Goal: Task Accomplishment & Management: Use online tool/utility

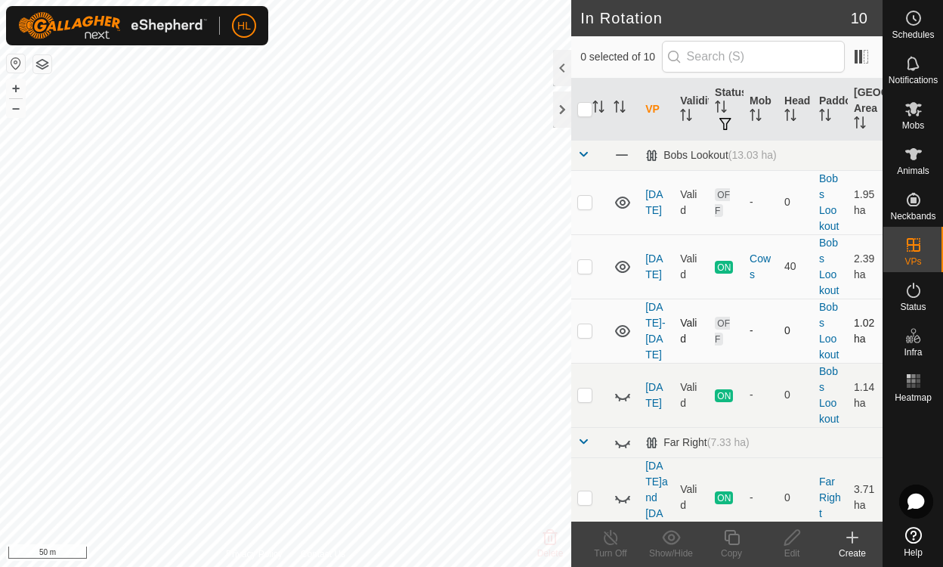
click at [587, 329] on p-checkbox at bounding box center [585, 330] width 15 height 12
click at [588, 330] on p-checkbox at bounding box center [585, 330] width 15 height 12
checkbox input "false"
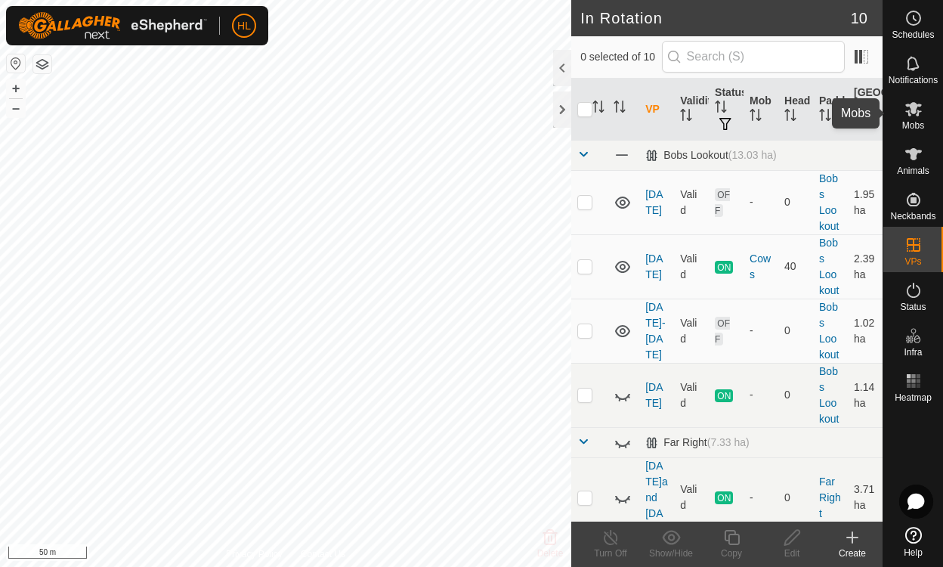
click at [928, 119] on div "Mobs" at bounding box center [914, 113] width 60 height 45
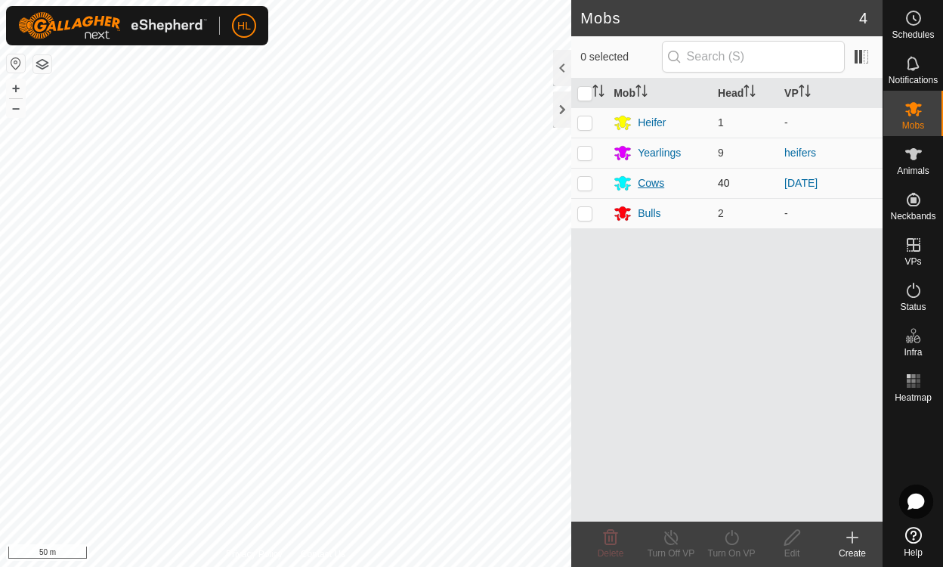
click at [652, 179] on div "Cows" at bounding box center [651, 183] width 26 height 16
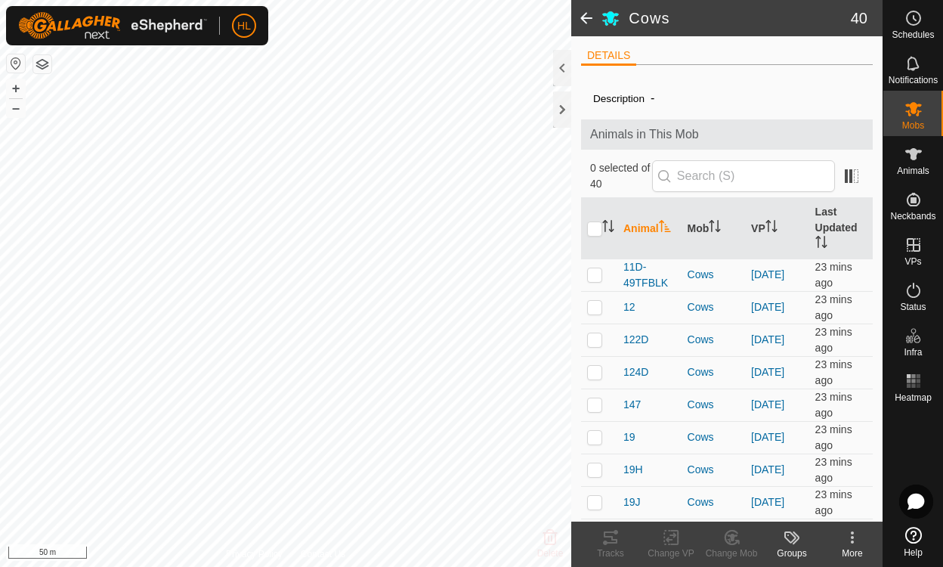
click at [584, 23] on span at bounding box center [586, 18] width 30 height 36
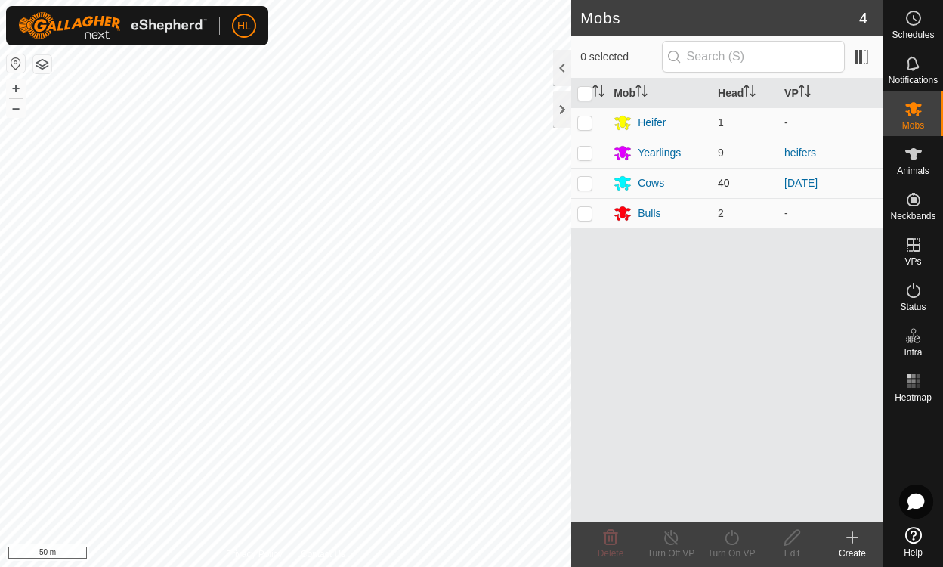
click at [584, 180] on p-checkbox at bounding box center [585, 183] width 15 height 12
checkbox input "true"
click at [733, 542] on icon at bounding box center [732, 537] width 19 height 18
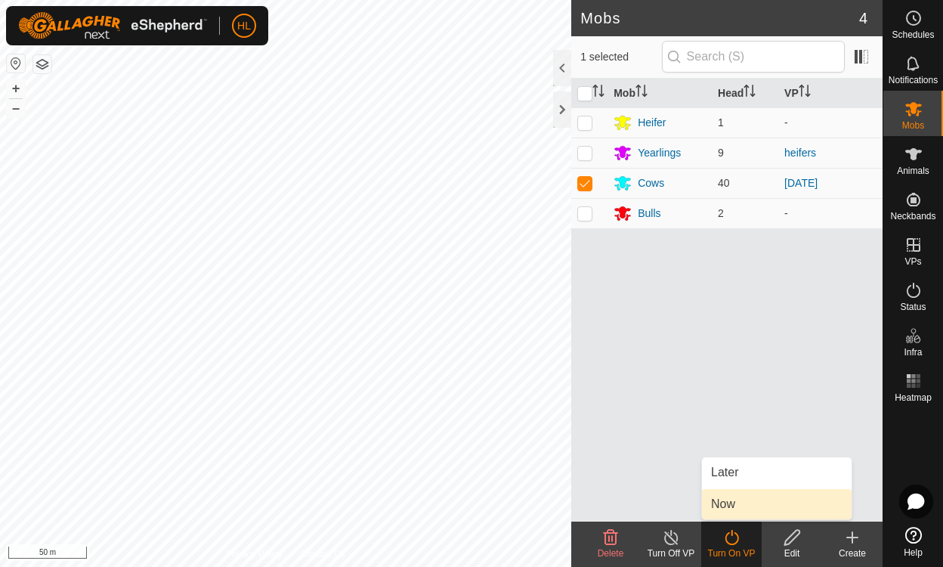
click at [733, 511] on link "Now" at bounding box center [777, 504] width 150 height 30
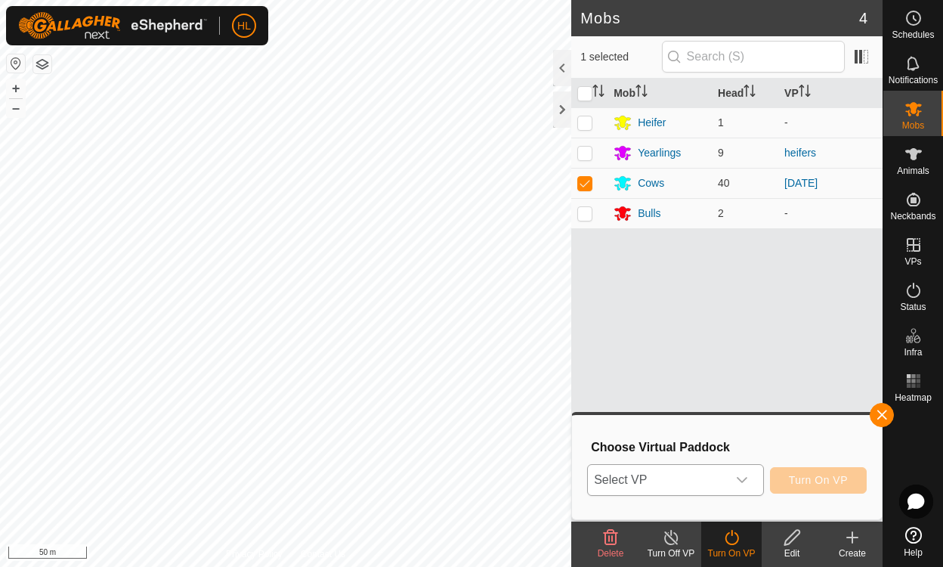
click at [731, 477] on div "dropdown trigger" at bounding box center [742, 480] width 30 height 30
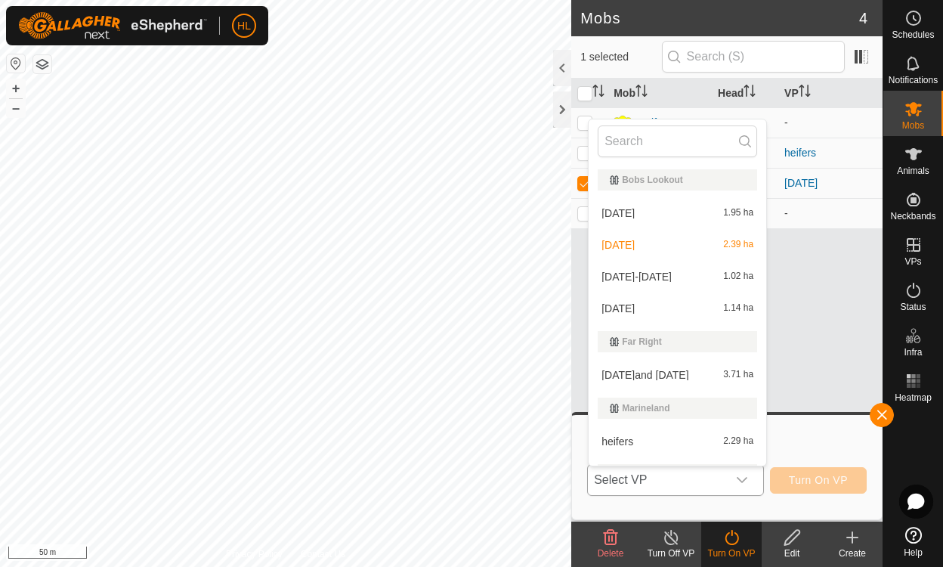
click at [657, 272] on li "[DATE] 1.02 ha" at bounding box center [678, 277] width 178 height 30
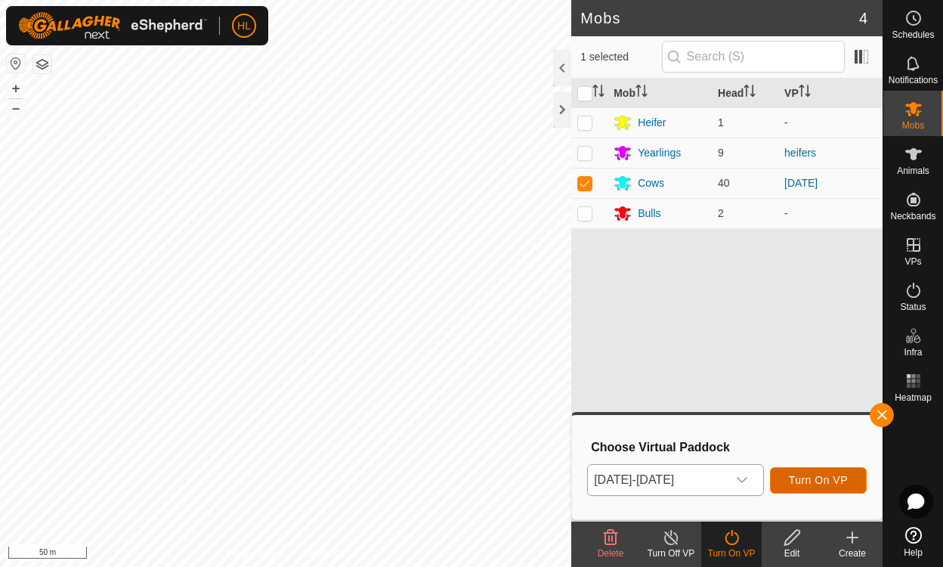
click at [815, 473] on button "Turn On VP" at bounding box center [818, 480] width 97 height 26
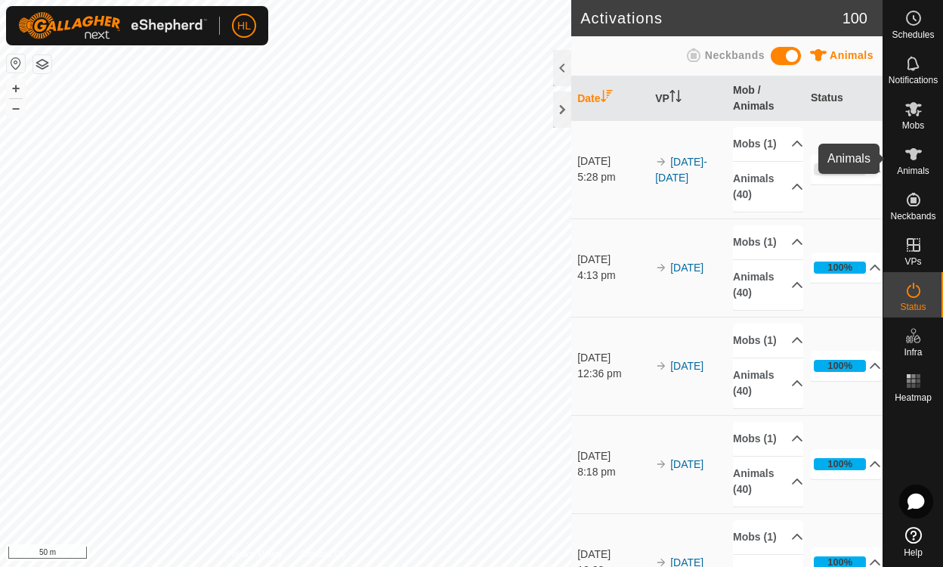
click at [923, 162] on es-animals-svg-icon at bounding box center [913, 154] width 27 height 24
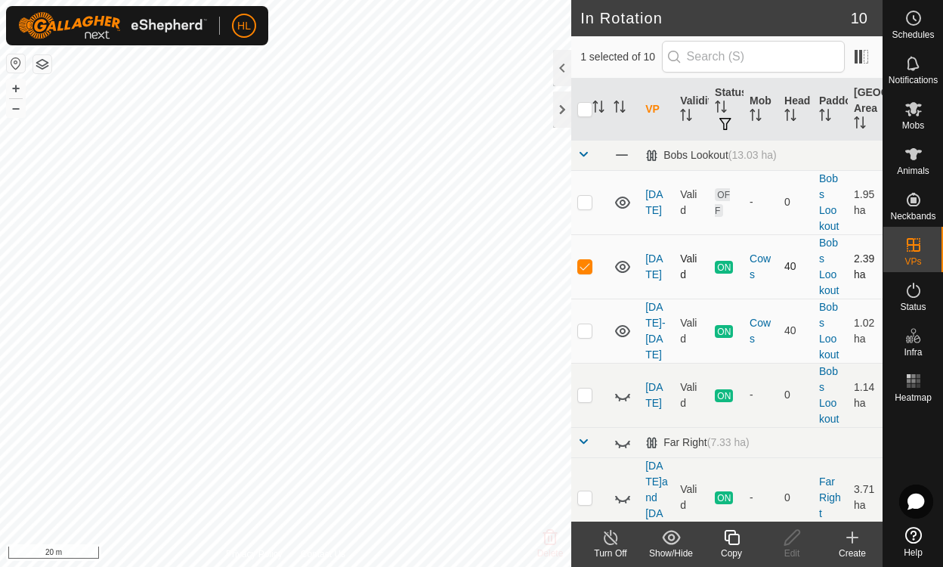
click at [579, 261] on p-checkbox at bounding box center [585, 266] width 15 height 12
checkbox input "false"
